Goal: Find specific page/section: Find specific page/section

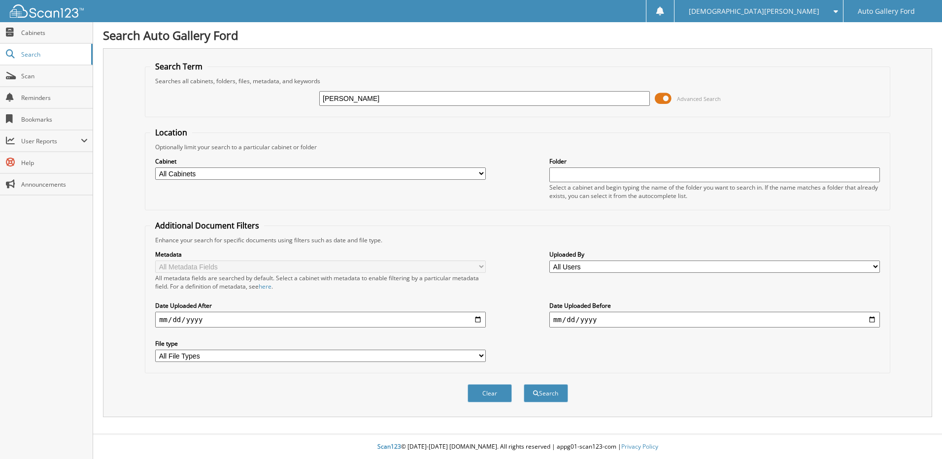
type input "[PERSON_NAME]"
click at [524, 384] on button "Search" at bounding box center [546, 393] width 44 height 18
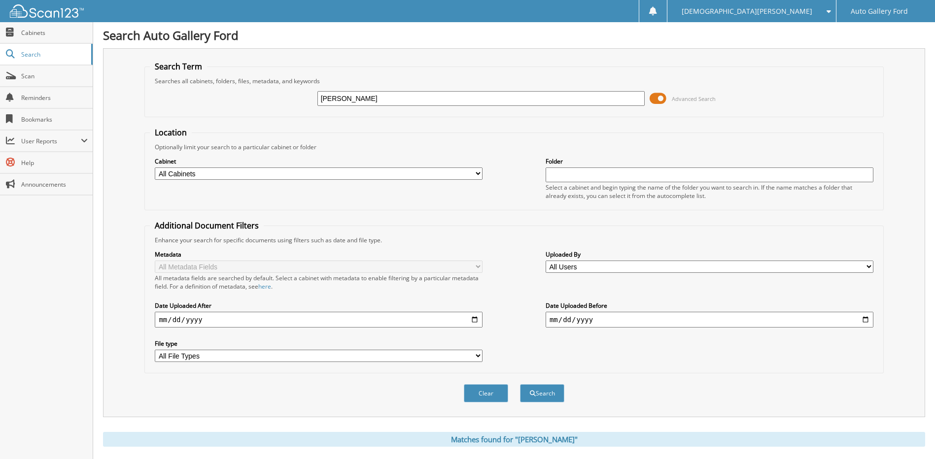
drag, startPoint x: 399, startPoint y: 98, endPoint x: 178, endPoint y: 107, distance: 220.4
click at [228, 101] on div "[PERSON_NAME] Advanced Search" at bounding box center [514, 98] width 728 height 27
paste input "097161"
type input "097161"
click at [520, 384] on button "Search" at bounding box center [542, 393] width 44 height 18
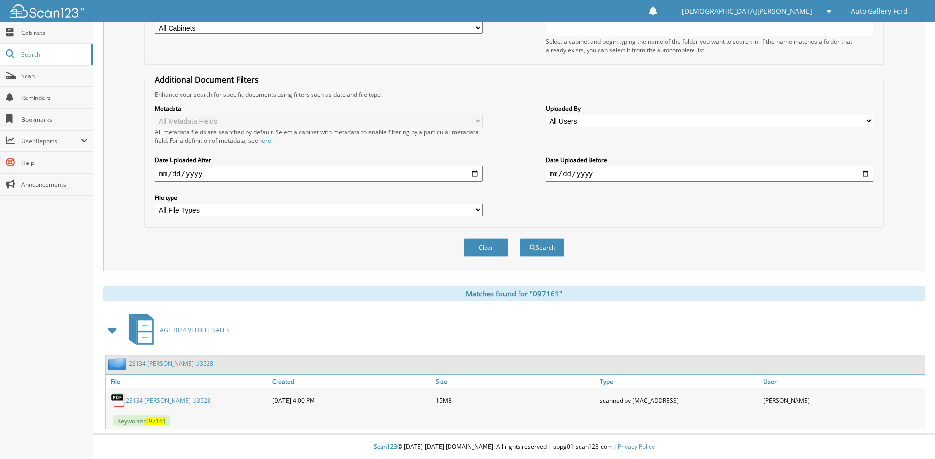
drag, startPoint x: 158, startPoint y: 399, endPoint x: 232, endPoint y: 392, distance: 74.2
click at [158, 399] on link "23134 PHILLIPS U3528" at bounding box center [168, 401] width 85 height 8
click at [126, 397] on link "23134 PHILLIPS U3528" at bounding box center [168, 401] width 85 height 8
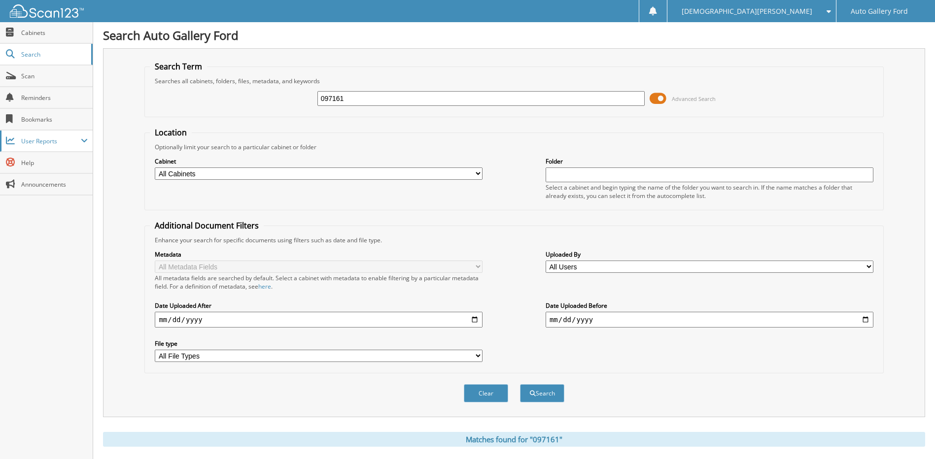
drag, startPoint x: 361, startPoint y: 99, endPoint x: 90, endPoint y: 147, distance: 274.7
click at [92, 147] on body "Tabbatha M. Settings Logout Auto Gallery Ford Close Cabinets Search" at bounding box center [467, 302] width 935 height 605
type input "602476"
click at [520, 384] on button "Search" at bounding box center [542, 393] width 44 height 18
drag, startPoint x: 352, startPoint y: 101, endPoint x: 283, endPoint y: 106, distance: 68.7
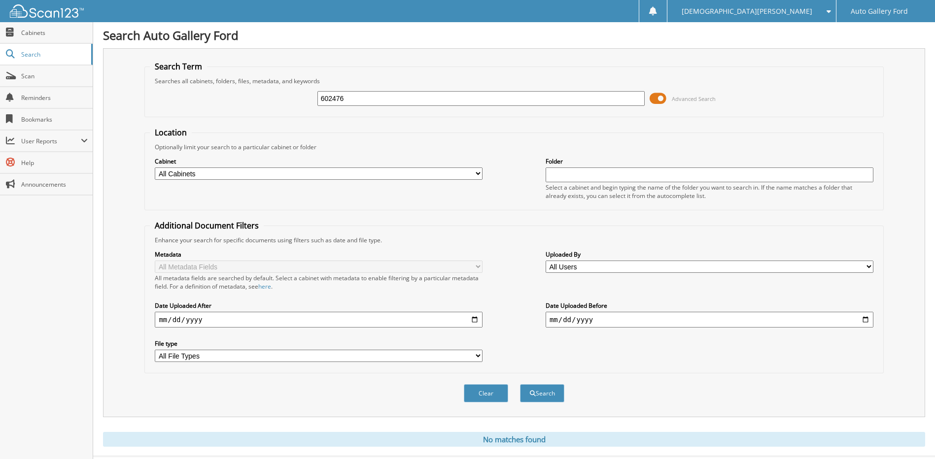
click at [283, 106] on div "602476 Advanced Search" at bounding box center [514, 98] width 728 height 27
